Goal: Task Accomplishment & Management: Manage account settings

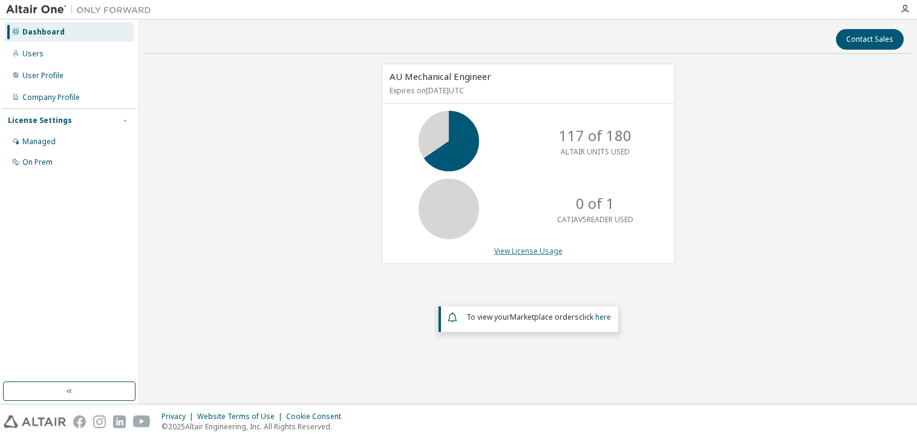
click at [515, 250] on link "View License Usage" at bounding box center [528, 251] width 68 height 10
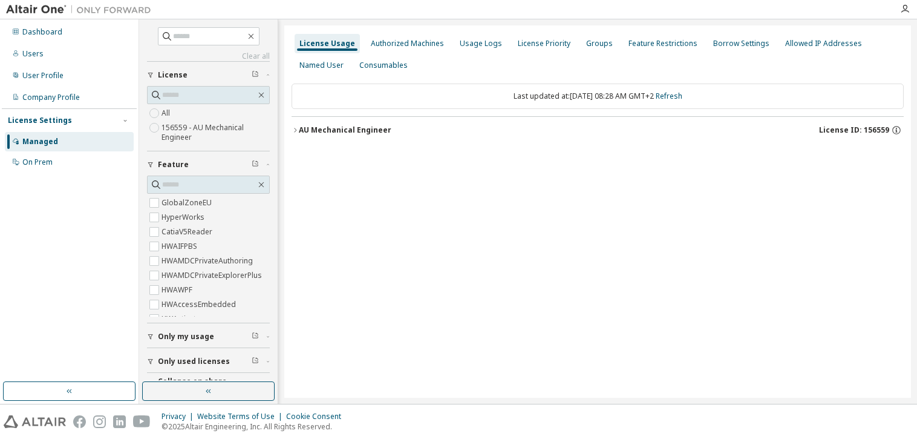
click at [293, 128] on icon "button" at bounding box center [295, 129] width 7 height 7
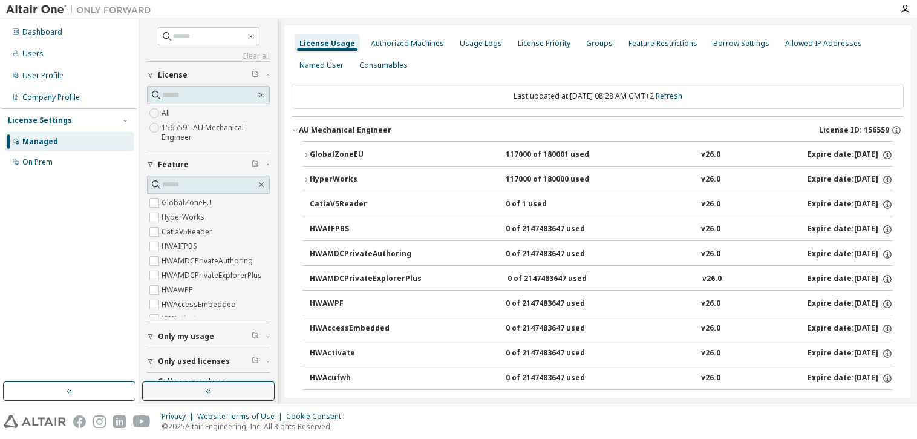
click at [307, 178] on icon "button" at bounding box center [305, 179] width 7 height 7
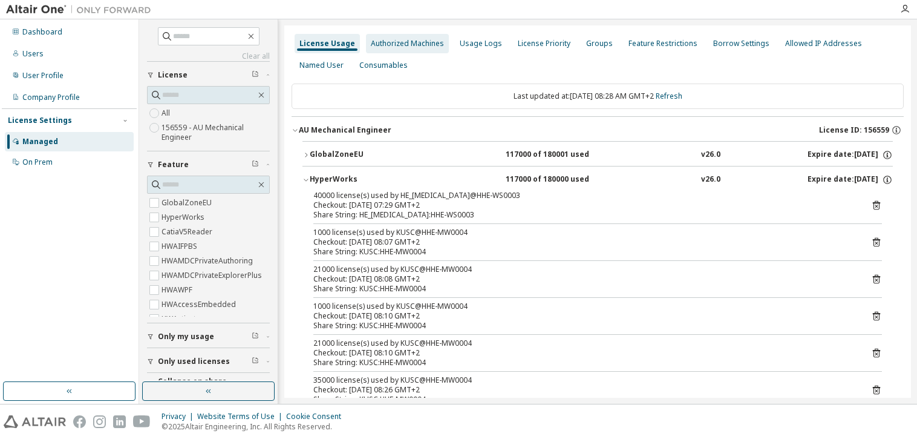
click at [374, 47] on div "Authorized Machines" at bounding box center [407, 44] width 73 height 10
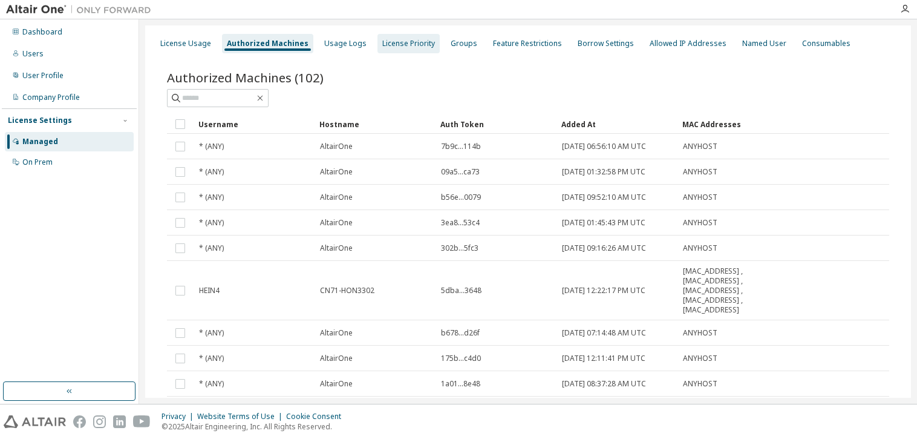
click at [410, 40] on div "License Priority" at bounding box center [408, 44] width 53 height 10
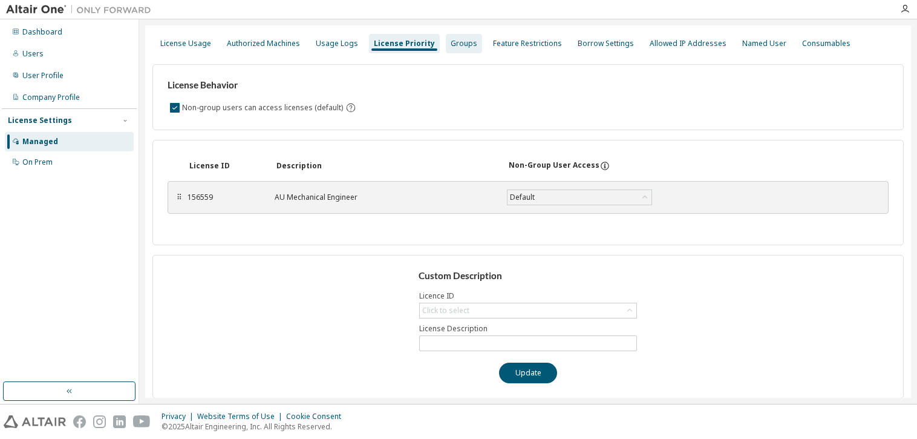
click at [457, 42] on div "Groups" at bounding box center [464, 44] width 27 height 10
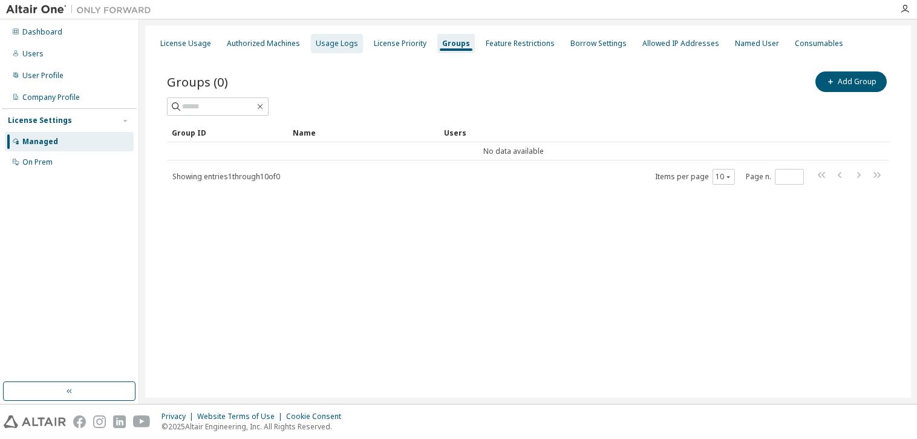
click at [322, 44] on div "Usage Logs" at bounding box center [337, 44] width 42 height 10
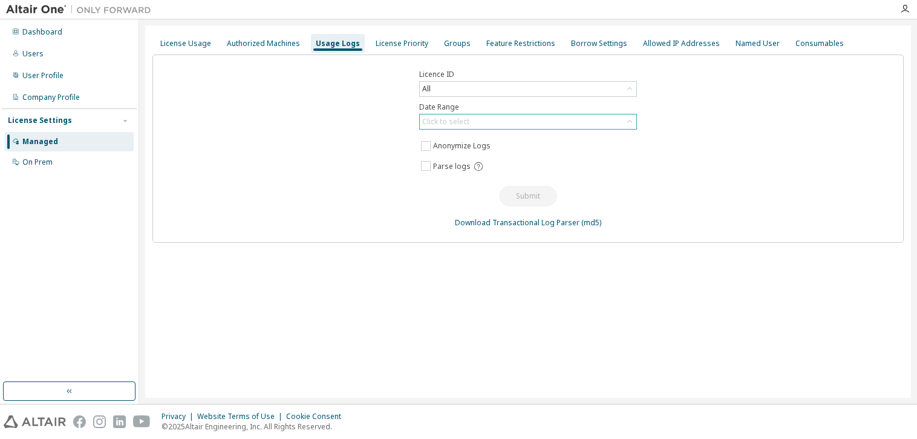
click at [448, 118] on div "Click to select" at bounding box center [445, 122] width 47 height 10
click at [520, 152] on li "Last 30 days" at bounding box center [527, 155] width 214 height 16
click at [184, 44] on div "License Usage" at bounding box center [185, 44] width 51 height 10
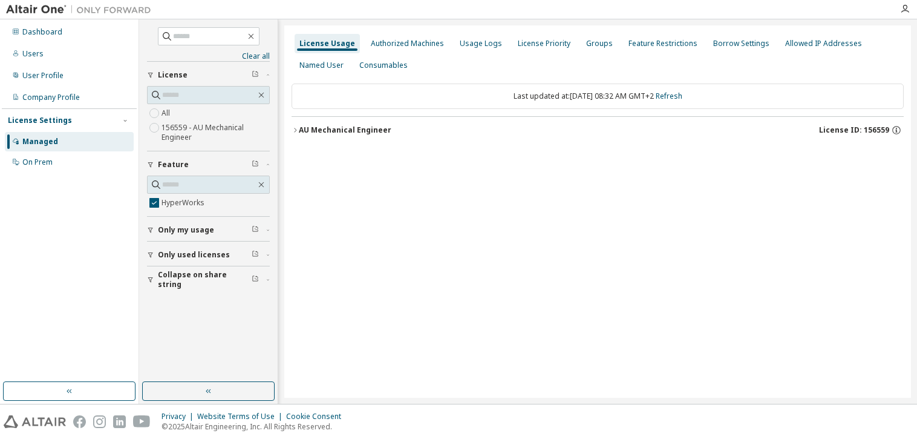
click at [266, 228] on icon "button" at bounding box center [267, 230] width 7 height 4
click at [266, 288] on icon "button" at bounding box center [267, 290] width 7 height 4
click at [169, 302] on label "Yes" at bounding box center [169, 308] width 15 height 15
click at [296, 126] on icon "button" at bounding box center [295, 129] width 7 height 7
click at [305, 152] on icon "button" at bounding box center [306, 154] width 2 height 4
